Goal: Information Seeking & Learning: Learn about a topic

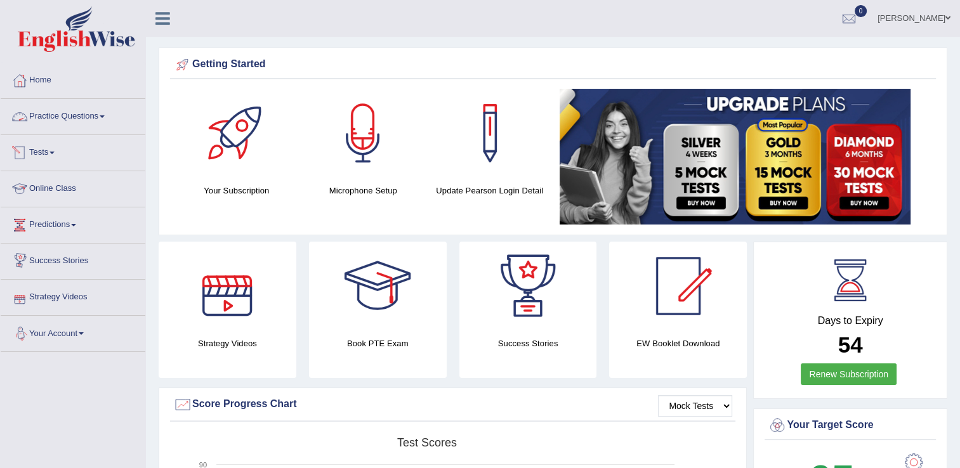
click at [58, 118] on link "Practice Questions" at bounding box center [73, 115] width 145 height 32
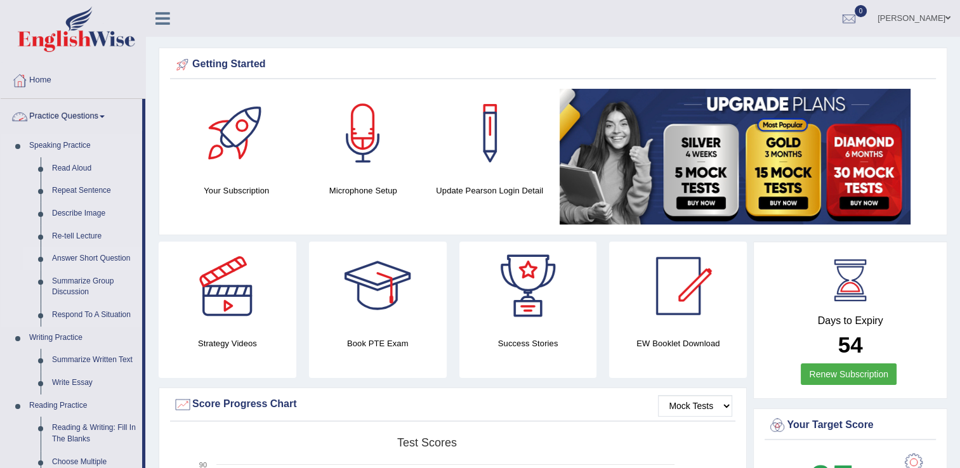
click at [88, 260] on link "Answer Short Question" at bounding box center [94, 258] width 96 height 23
click at [87, 260] on link "Answer Short Question" at bounding box center [94, 258] width 96 height 23
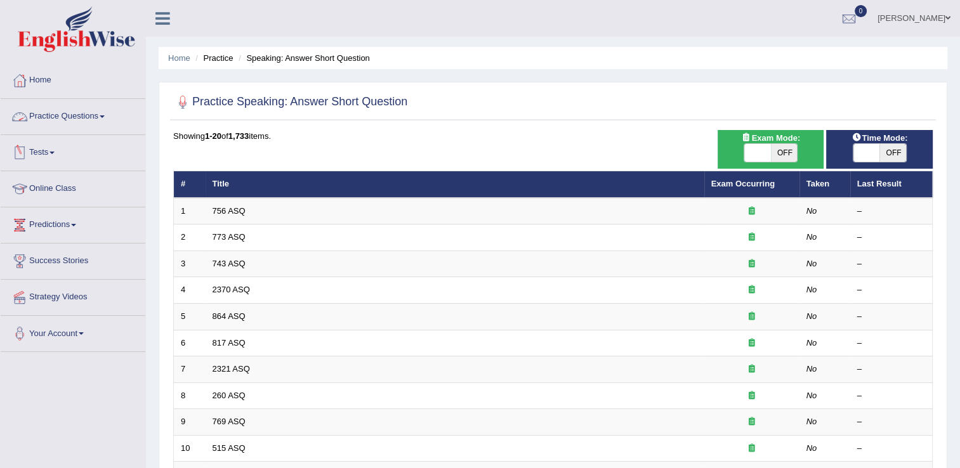
click at [63, 121] on link "Practice Questions" at bounding box center [73, 115] width 145 height 32
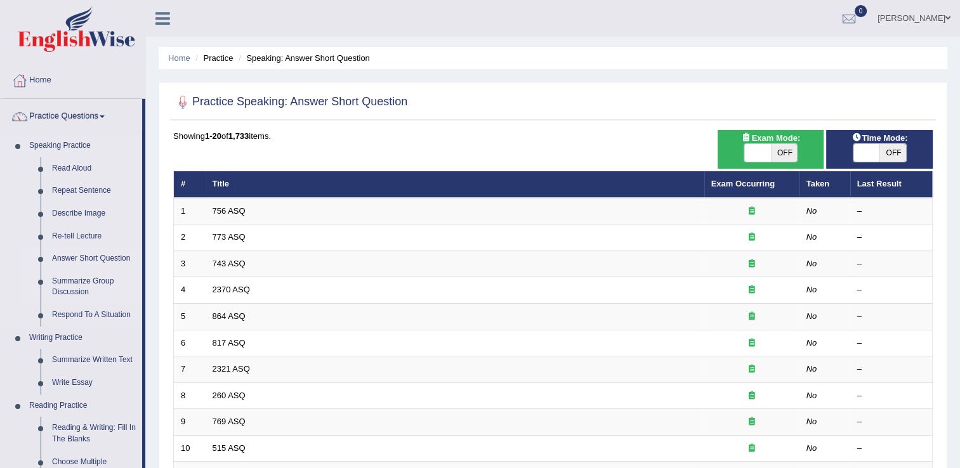
click at [81, 286] on link "Summarize Group Discussion" at bounding box center [94, 287] width 96 height 34
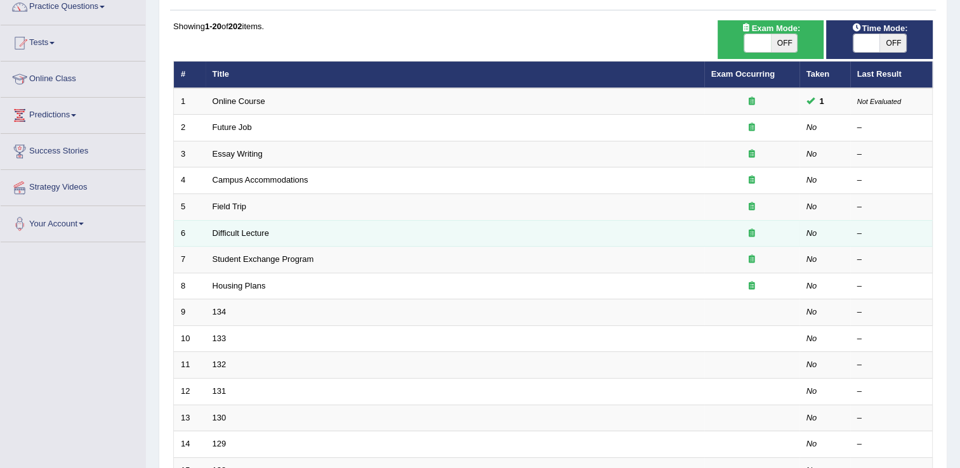
scroll to position [127, 0]
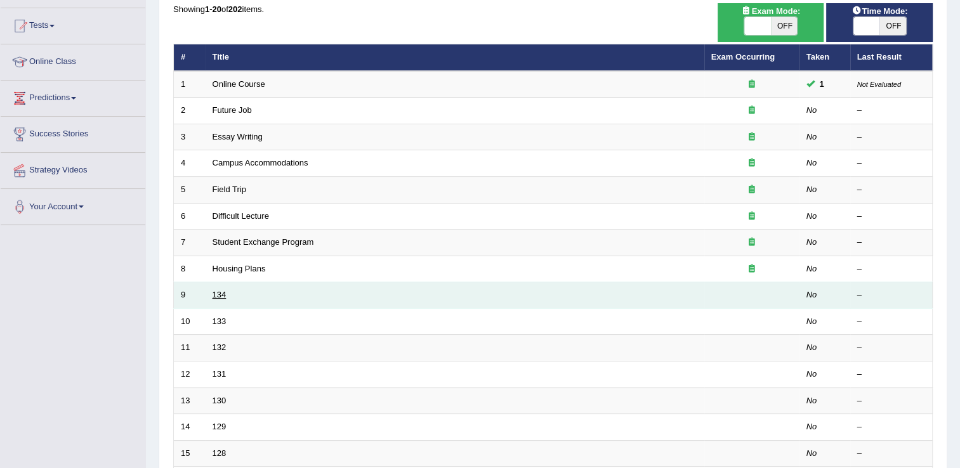
click at [219, 294] on link "134" at bounding box center [219, 295] width 14 height 10
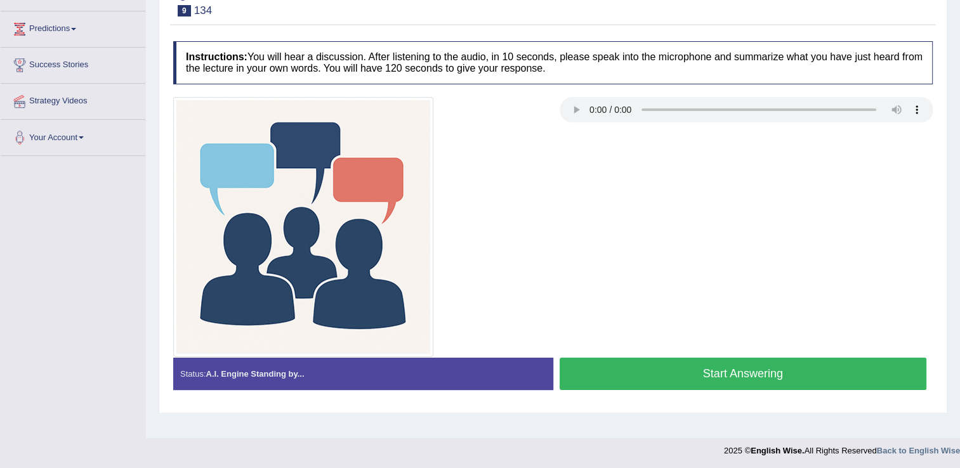
scroll to position [198, 0]
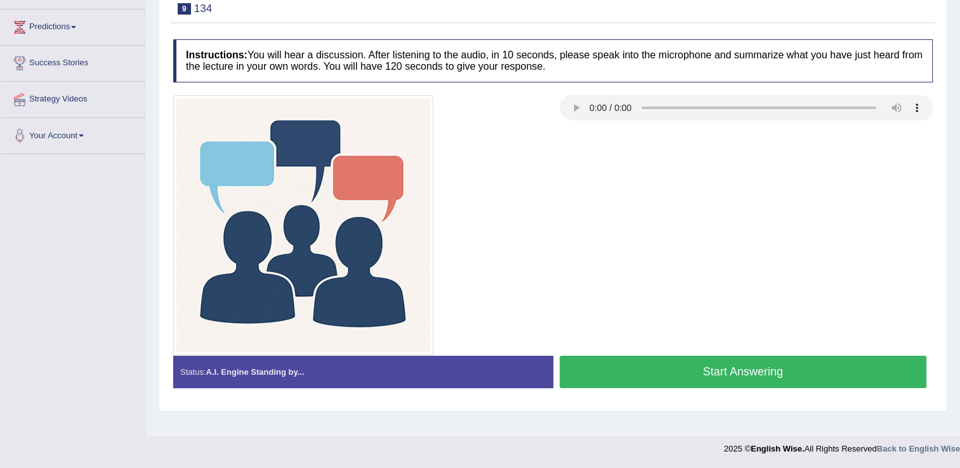
click at [667, 362] on button "Start Answering" at bounding box center [742, 372] width 367 height 32
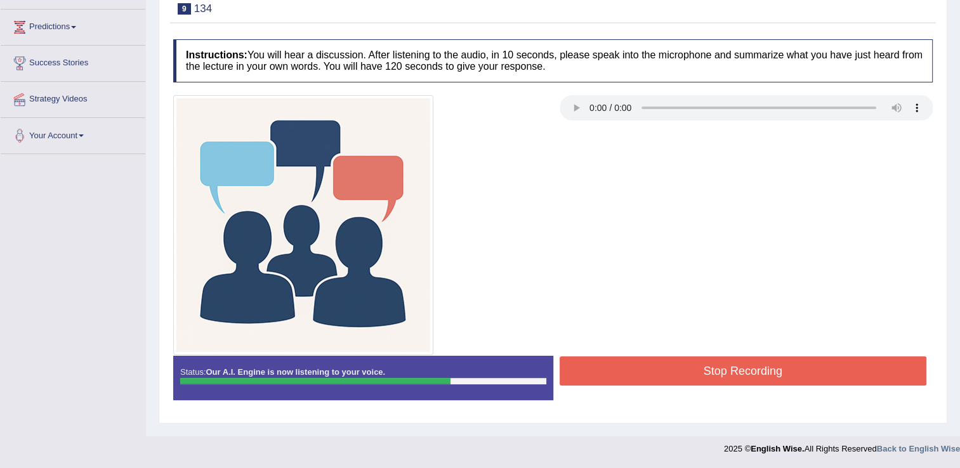
click at [655, 370] on button "Stop Recording" at bounding box center [742, 370] width 367 height 29
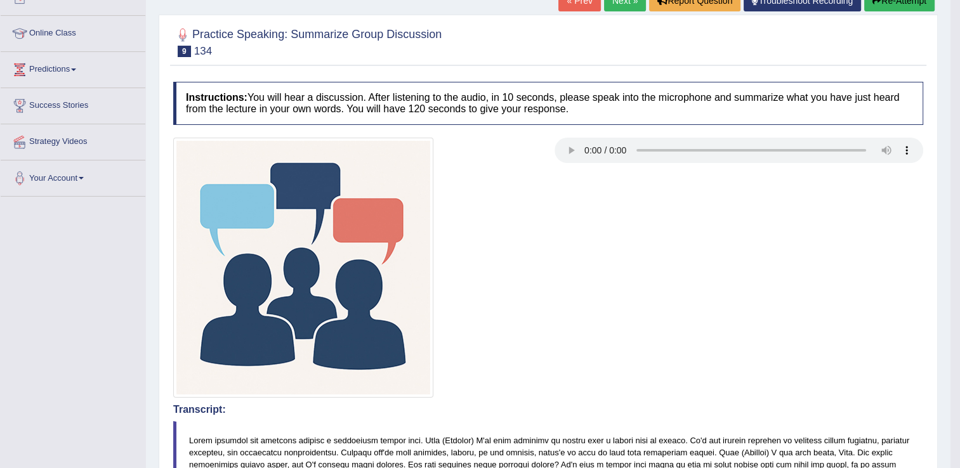
scroll to position [71, 0]
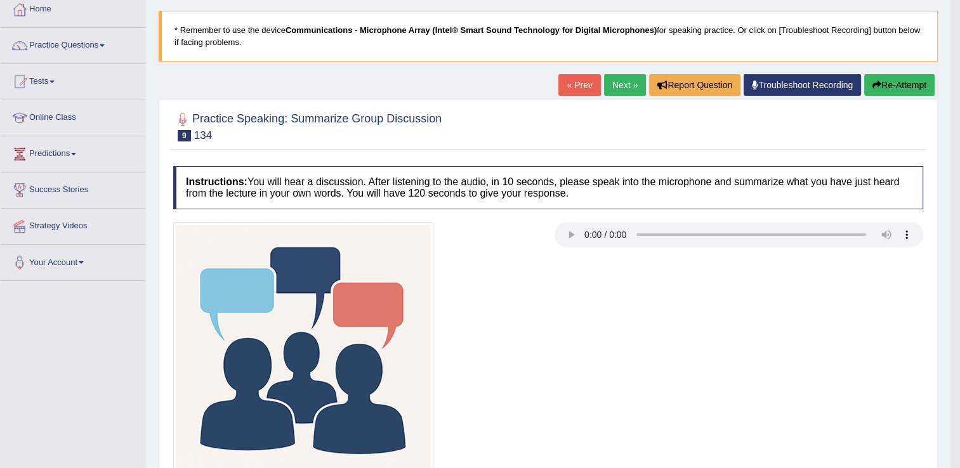
click at [629, 86] on link "Next »" at bounding box center [625, 85] width 42 height 22
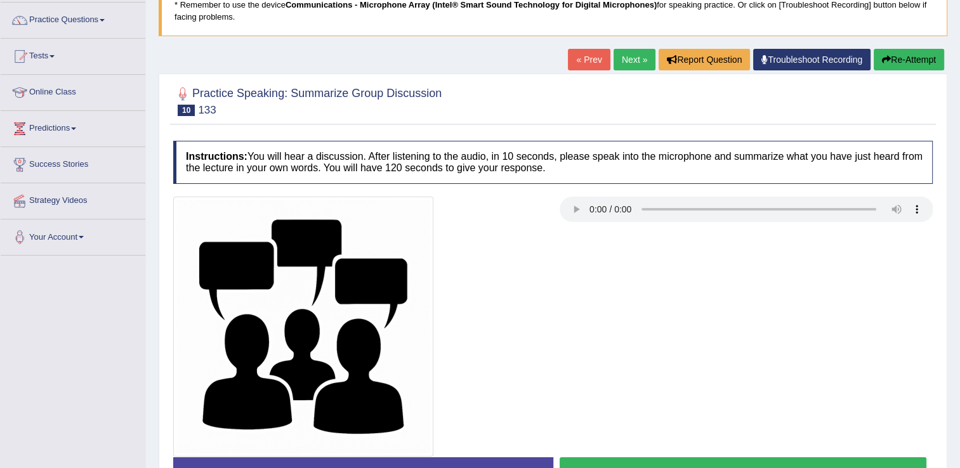
scroll to position [127, 0]
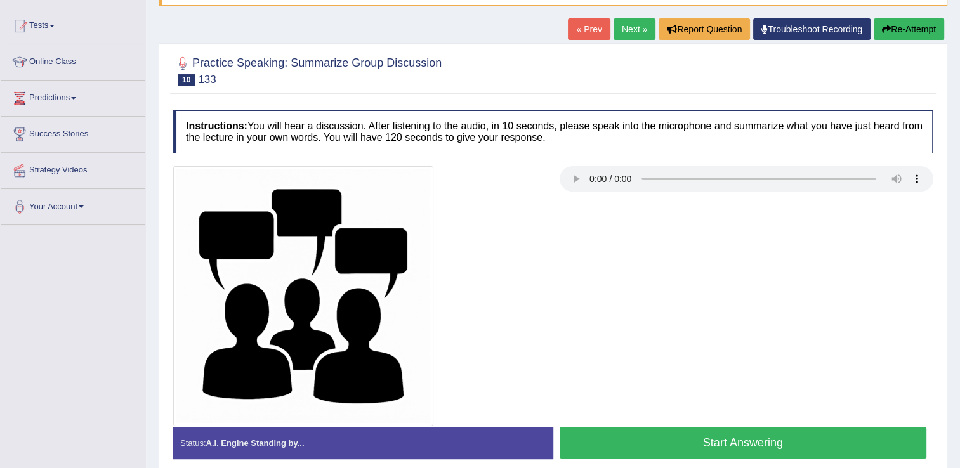
click at [702, 446] on button "Start Answering" at bounding box center [742, 443] width 367 height 32
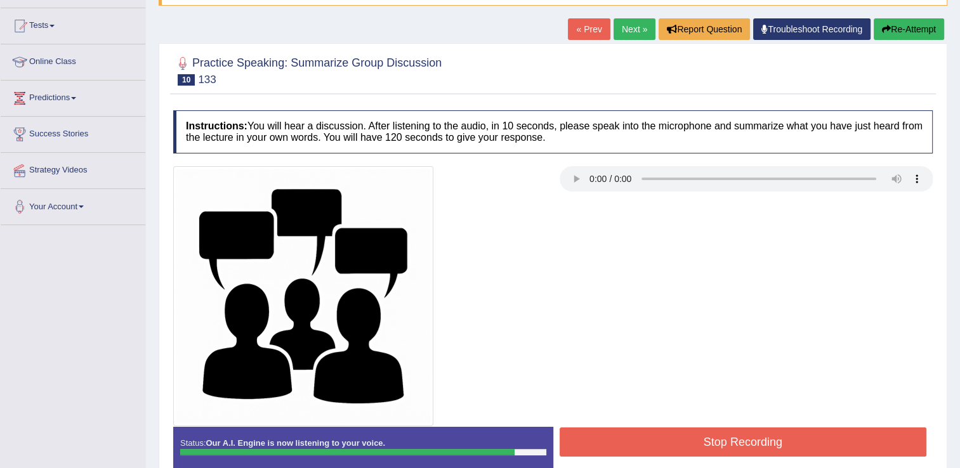
click at [647, 435] on button "Stop Recording" at bounding box center [742, 441] width 367 height 29
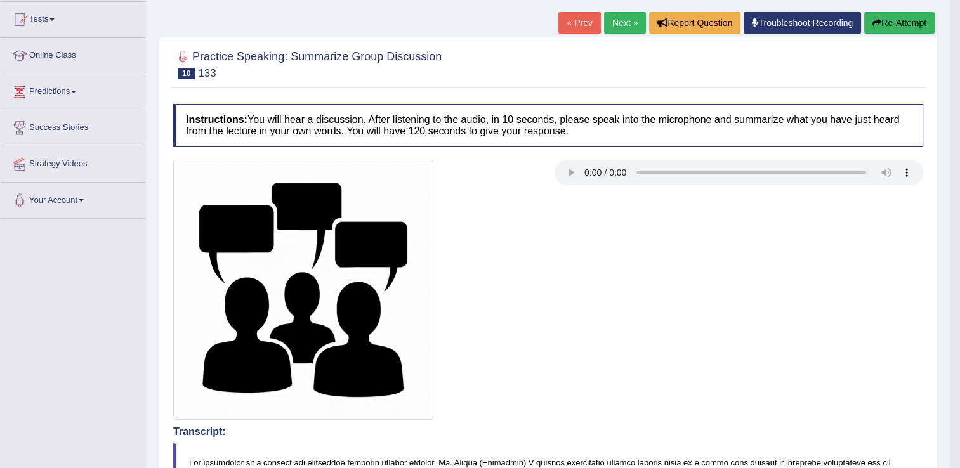
scroll to position [126, 0]
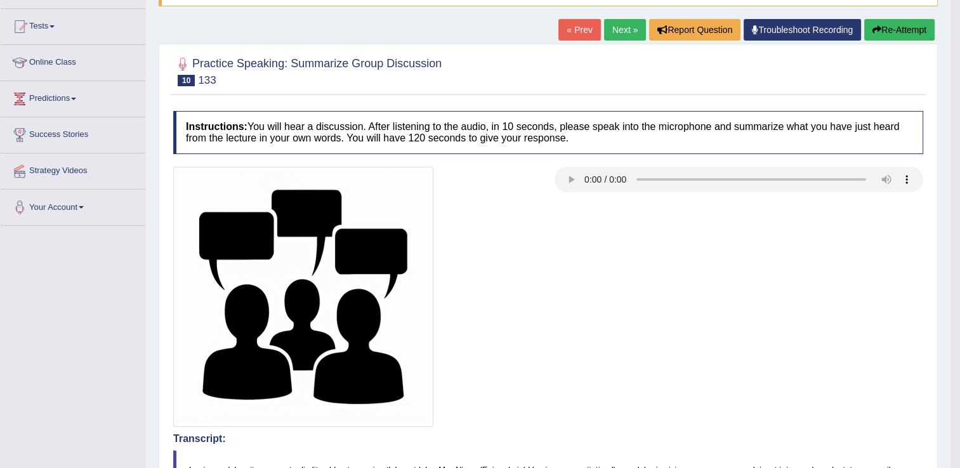
click at [615, 34] on link "Next »" at bounding box center [625, 30] width 42 height 22
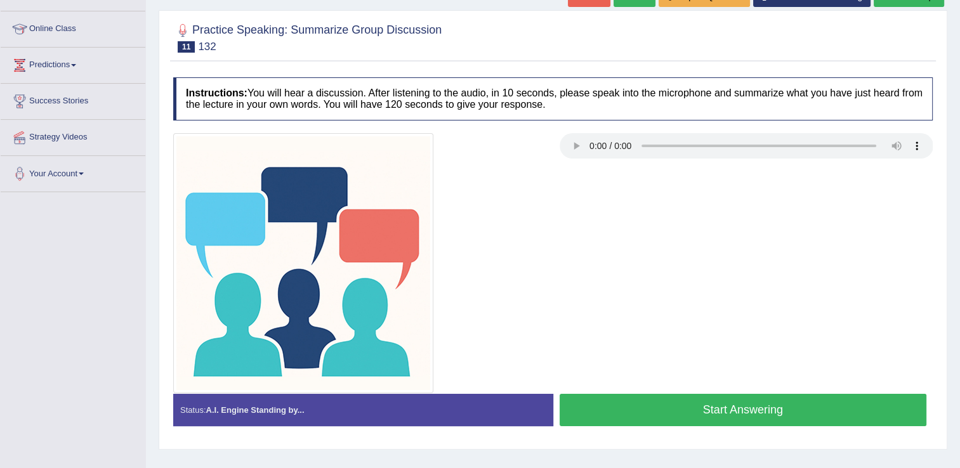
scroll to position [198, 0]
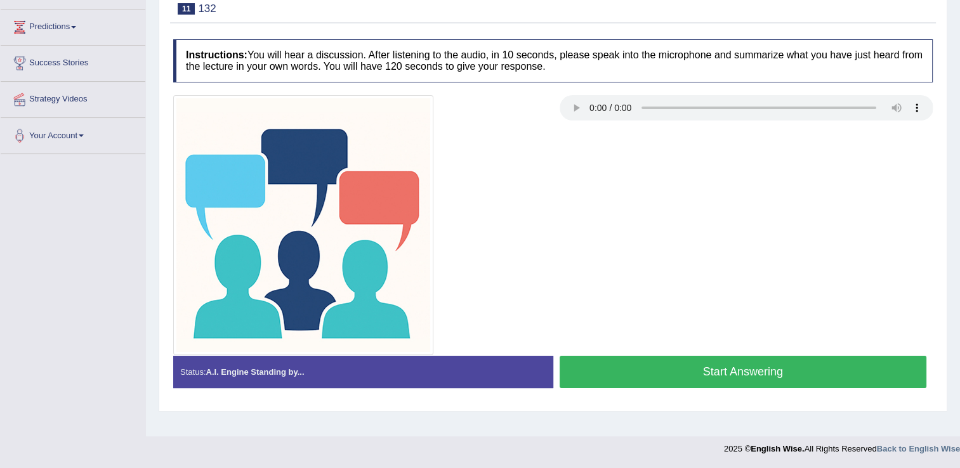
click at [656, 363] on button "Start Answering" at bounding box center [742, 372] width 367 height 32
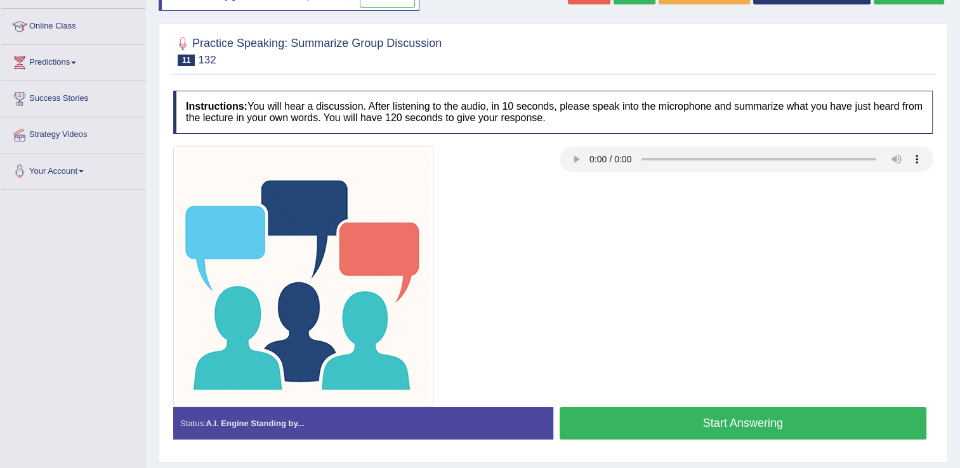
scroll to position [198, 0]
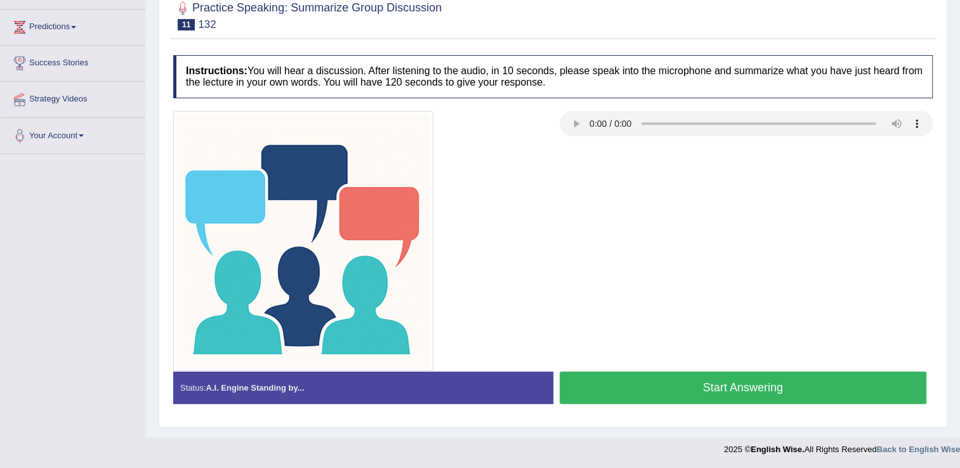
click at [721, 385] on button "Start Answering" at bounding box center [742, 388] width 367 height 32
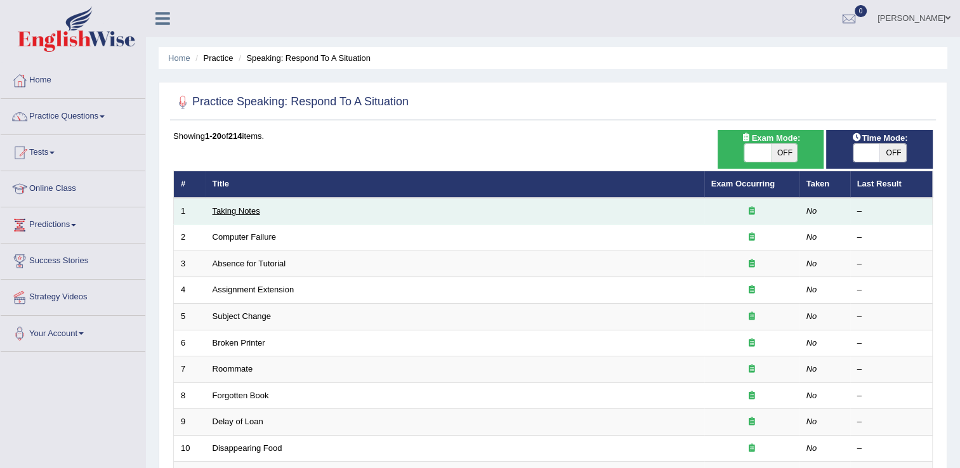
click at [239, 210] on link "Taking Notes" at bounding box center [236, 211] width 48 height 10
